Goal: Find specific page/section: Find specific page/section

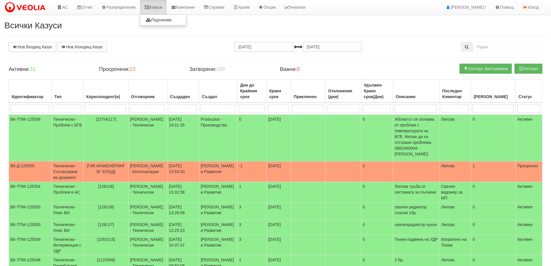
click at [149, 4] on link "Казуси" at bounding box center [153, 7] width 27 height 14
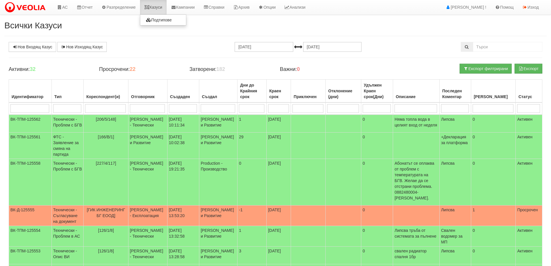
click at [154, 4] on link "Казуси" at bounding box center [153, 7] width 27 height 14
click at [155, 5] on link "Казуси" at bounding box center [153, 7] width 27 height 14
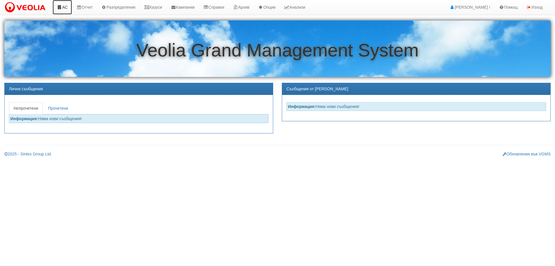
click at [62, 9] on link "АС" at bounding box center [62, 7] width 19 height 14
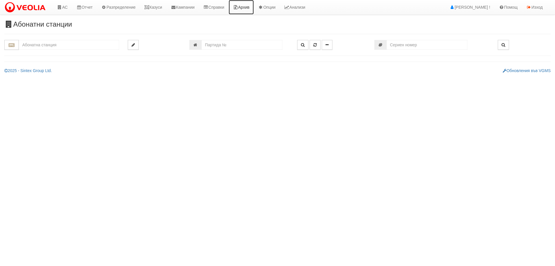
click at [250, 9] on link "Архив" at bounding box center [241, 7] width 25 height 14
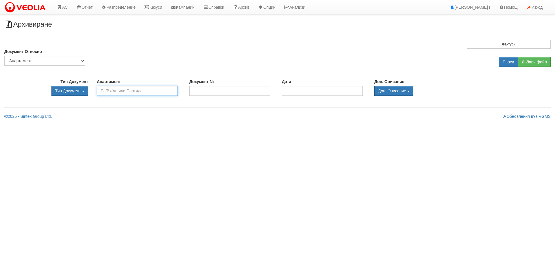
click at [108, 91] on input "text" at bounding box center [137, 91] width 81 height 10
click at [62, 6] on icon at bounding box center [59, 7] width 5 height 4
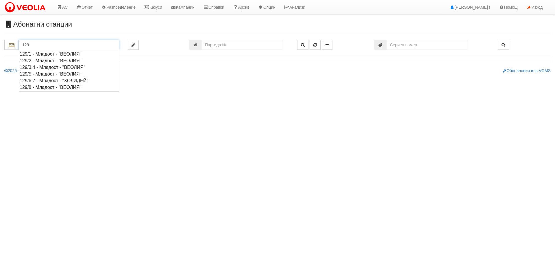
click at [38, 73] on div "129/5 - Младост - "ВЕОЛИЯ"" at bounding box center [69, 74] width 99 height 7
type input "129/5 - Младост - "ВЕОЛИЯ""
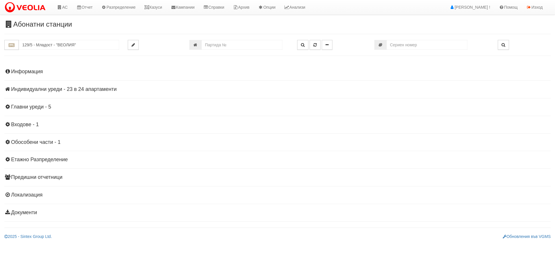
click at [80, 85] on div "Информация Параметри Брой Апартаменти: 24 Ползватели 07/2025 42 % 0 % 57" at bounding box center [277, 142] width 547 height 160
click at [80, 90] on h4 "Индивидуални уреди - 23 в 24 апартаменти" at bounding box center [277, 89] width 547 height 6
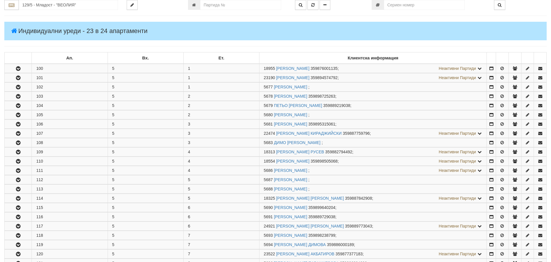
scroll to position [116, 0]
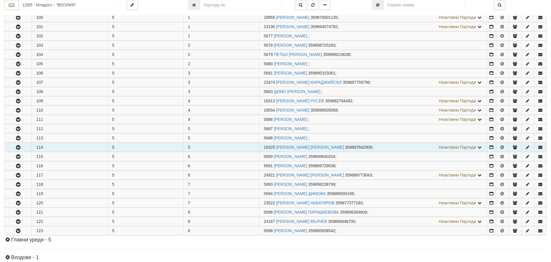
drag, startPoint x: 25, startPoint y: 147, endPoint x: 74, endPoint y: 149, distance: 48.9
click at [25, 147] on button "button" at bounding box center [18, 147] width 27 height 9
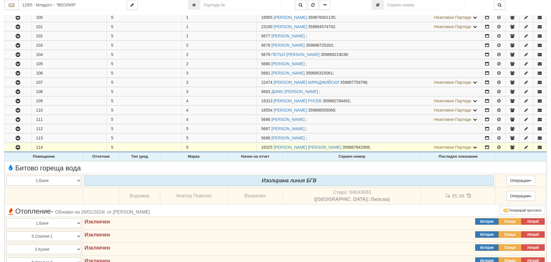
scroll to position [231, 0]
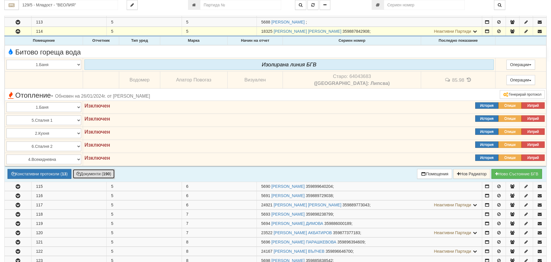
click at [98, 172] on button "Документи ( 190 )" at bounding box center [94, 174] width 43 height 10
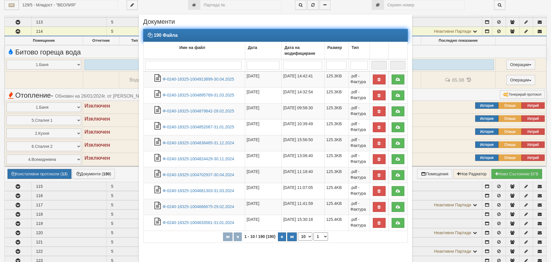
click at [206, 61] on input "search" at bounding box center [193, 65] width 96 height 9
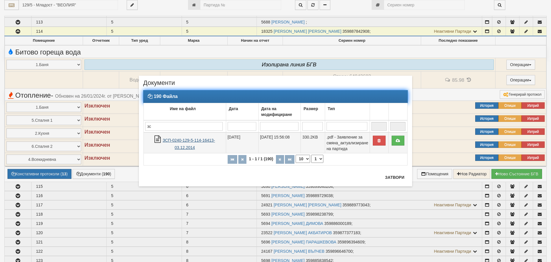
type input "зс"
click at [193, 142] on link "ЗСП-0240-129-5-114-16413-03.12.2014" at bounding box center [189, 144] width 52 height 12
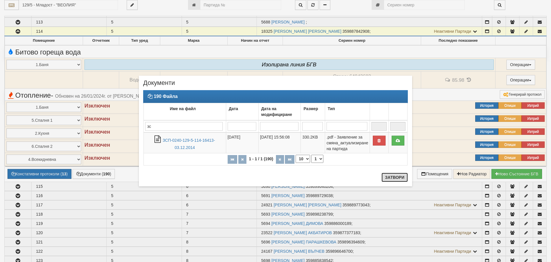
click at [406, 177] on button "Затвори" at bounding box center [395, 176] width 26 height 9
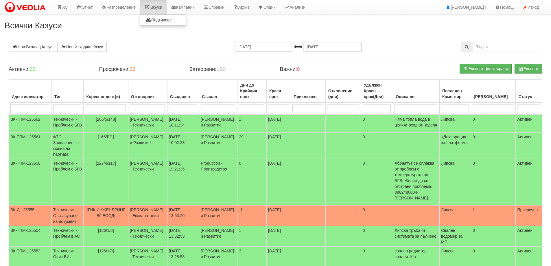
click at [157, 9] on link "Казуси" at bounding box center [153, 7] width 27 height 14
